Goal: Check status

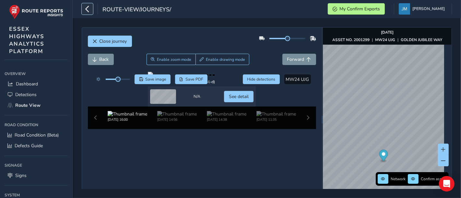
click at [87, 10] on icon "button" at bounding box center [87, 8] width 7 height 11
